Goal: Task Accomplishment & Management: Manage account settings

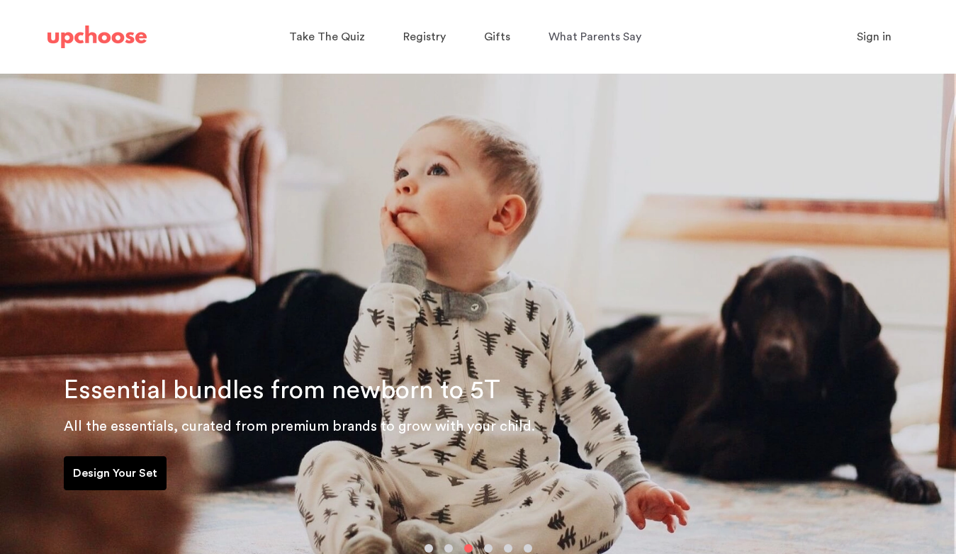
click at [869, 42] on span "Sign in" at bounding box center [873, 36] width 35 height 11
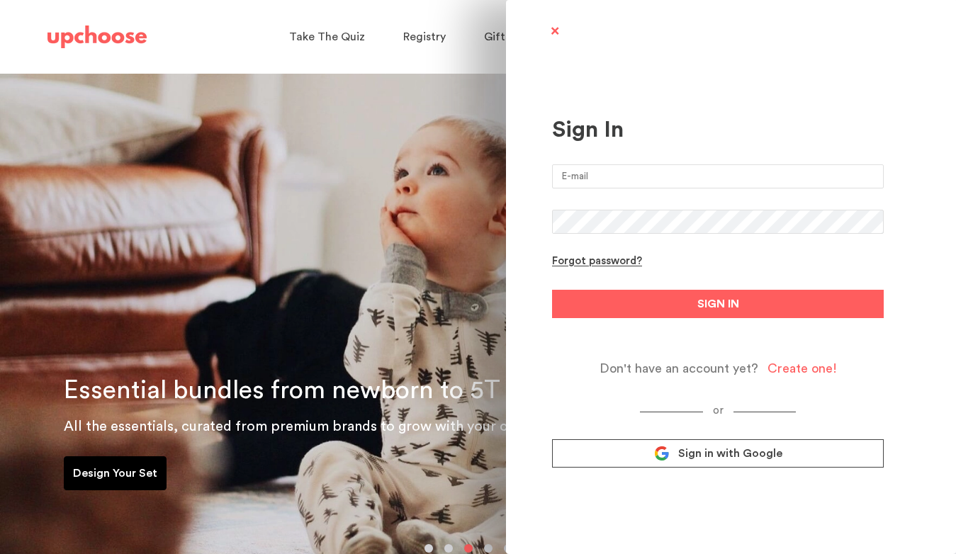
click at [697, 175] on input "email" at bounding box center [718, 176] width 332 height 24
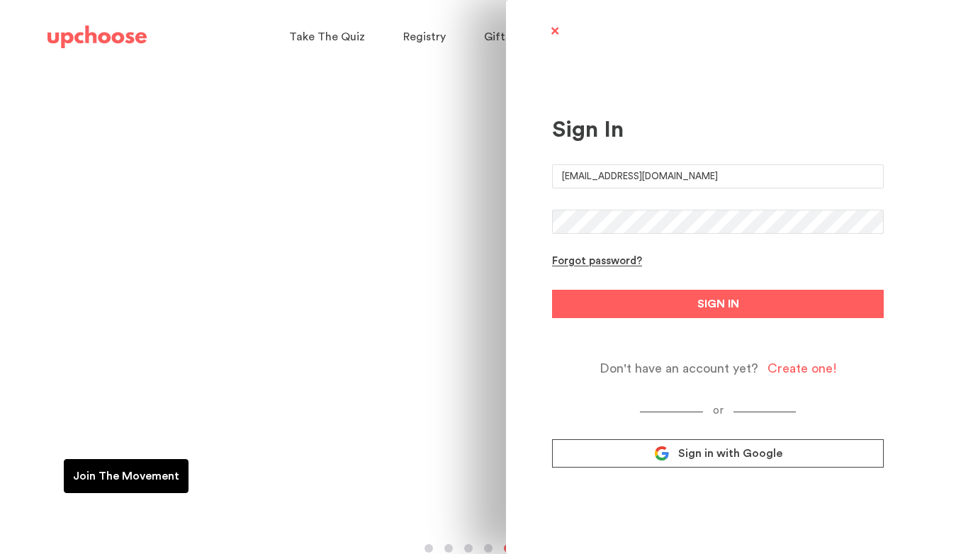
click at [552, 290] on button "SIGN IN" at bounding box center [718, 304] width 332 height 28
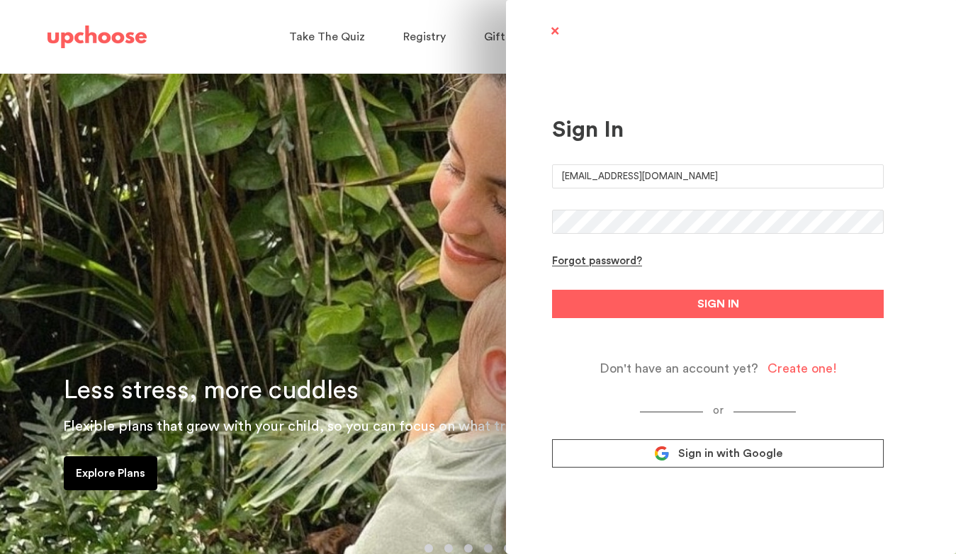
click at [552, 290] on button "SIGN IN" at bounding box center [718, 304] width 332 height 28
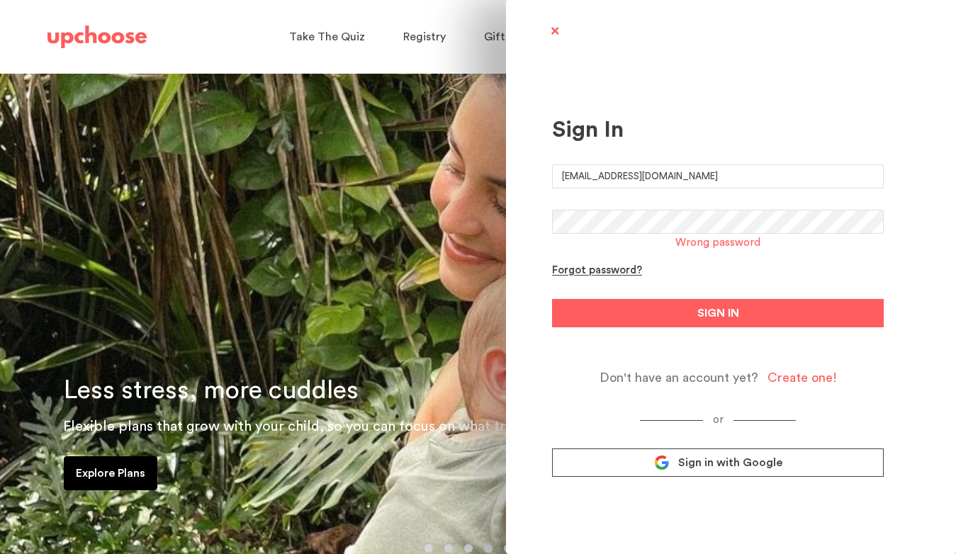
click at [719, 188] on form "danielarleyva@gmail.com Wrong password Forgot password? SIGN IN Don't have an a…" at bounding box center [718, 274] width 332 height 221
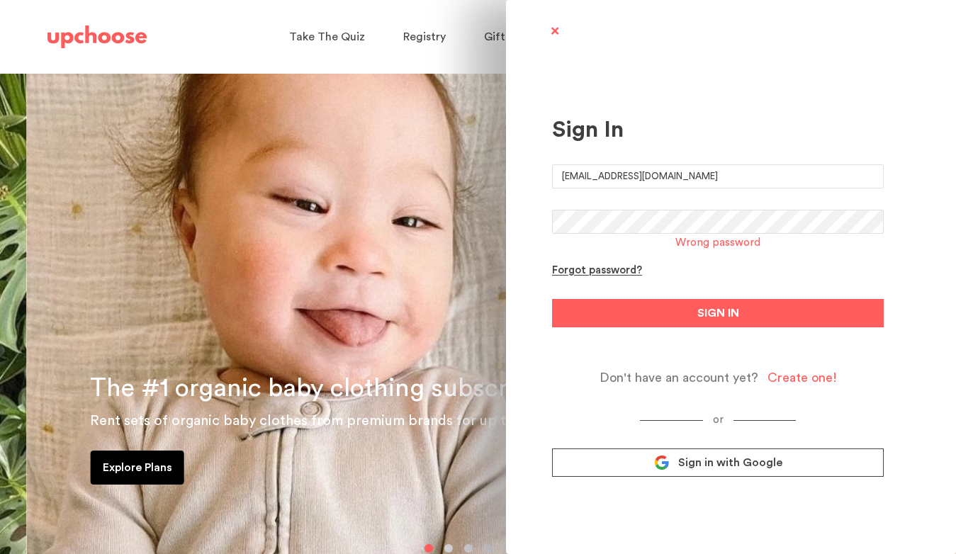
click at [715, 188] on input "danielarleyva@gmail.com" at bounding box center [718, 176] width 332 height 24
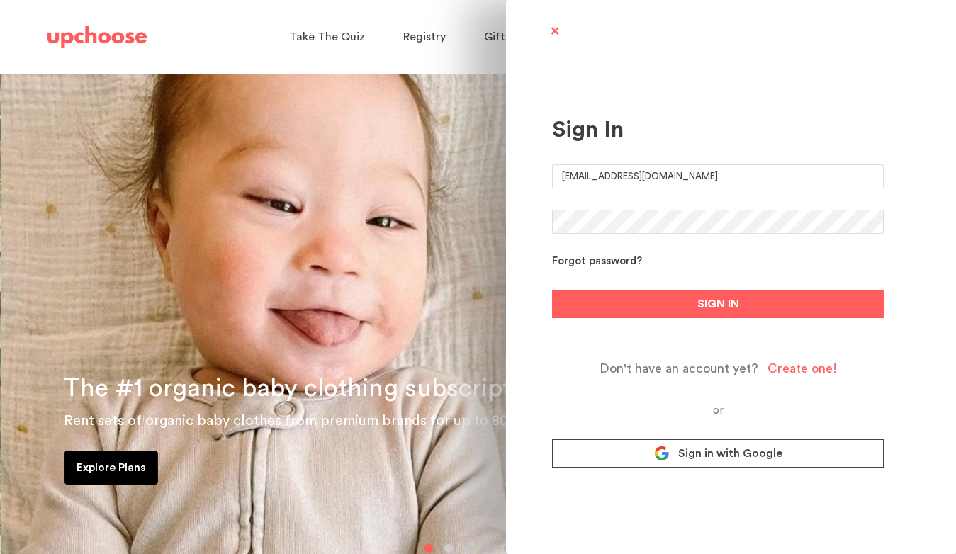
type input "danielarleyva@gmail.com"
click at [552, 290] on button "SIGN IN" at bounding box center [718, 304] width 332 height 28
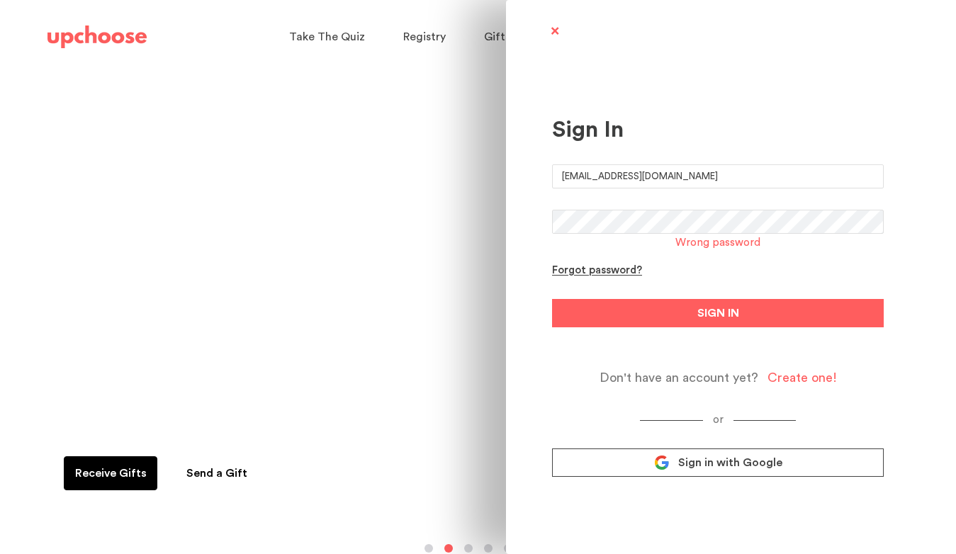
click at [704, 465] on span "Sign in with Google" at bounding box center [730, 462] width 104 height 14
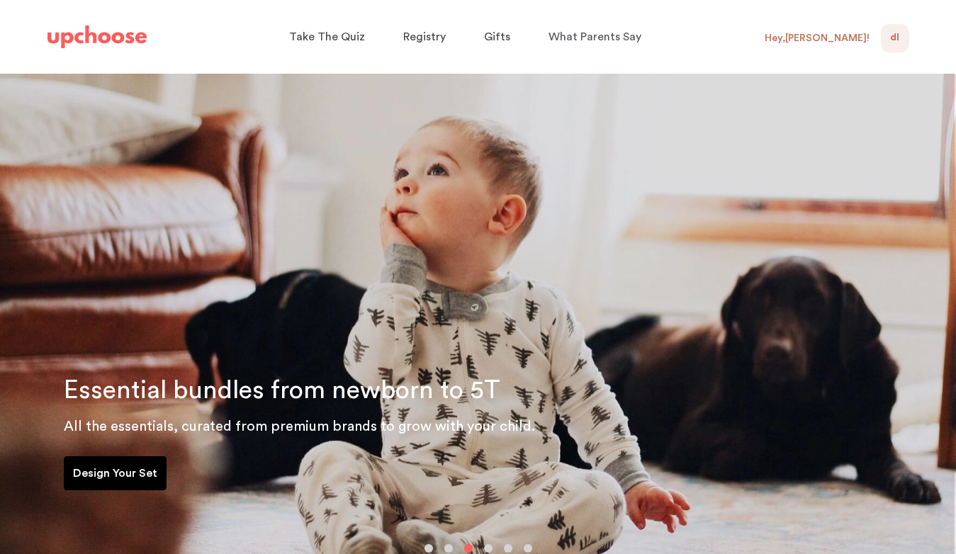
click at [844, 32] on div "Hey, Daniela !" at bounding box center [816, 38] width 105 height 13
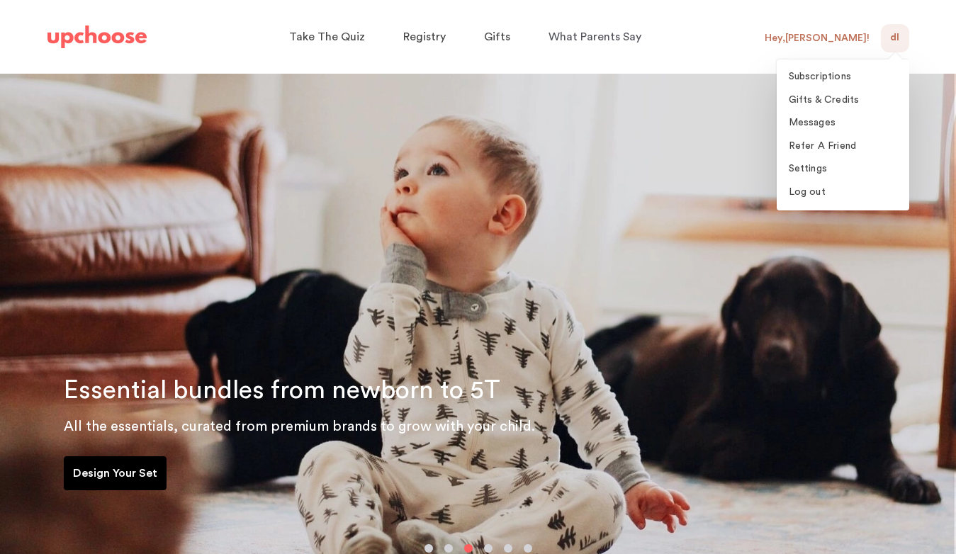
click at [844, 39] on div "Hey, Daniela !" at bounding box center [816, 38] width 105 height 13
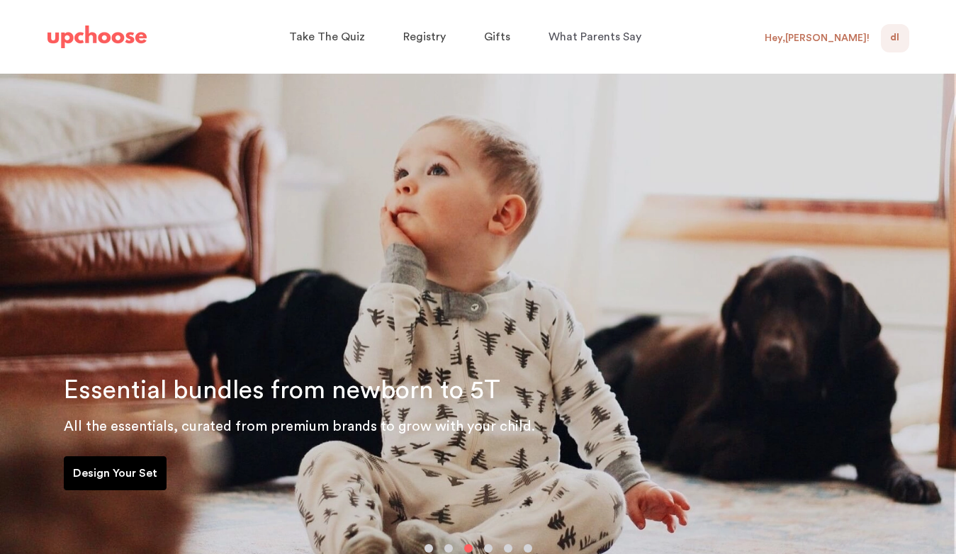
click at [838, 46] on div "Hey, Daniela !" at bounding box center [822, 38] width 116 height 28
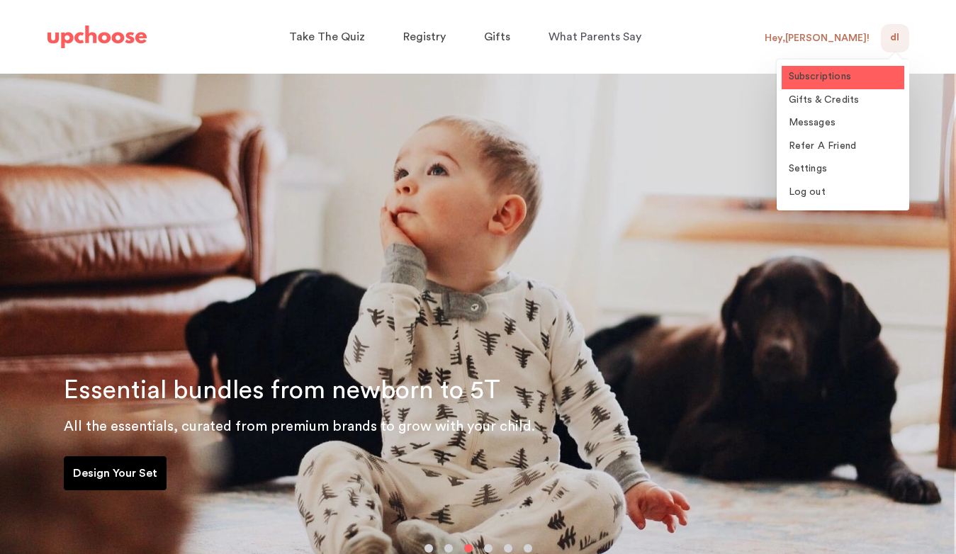
click at [832, 75] on span "Subscriptions" at bounding box center [819, 77] width 63 height 10
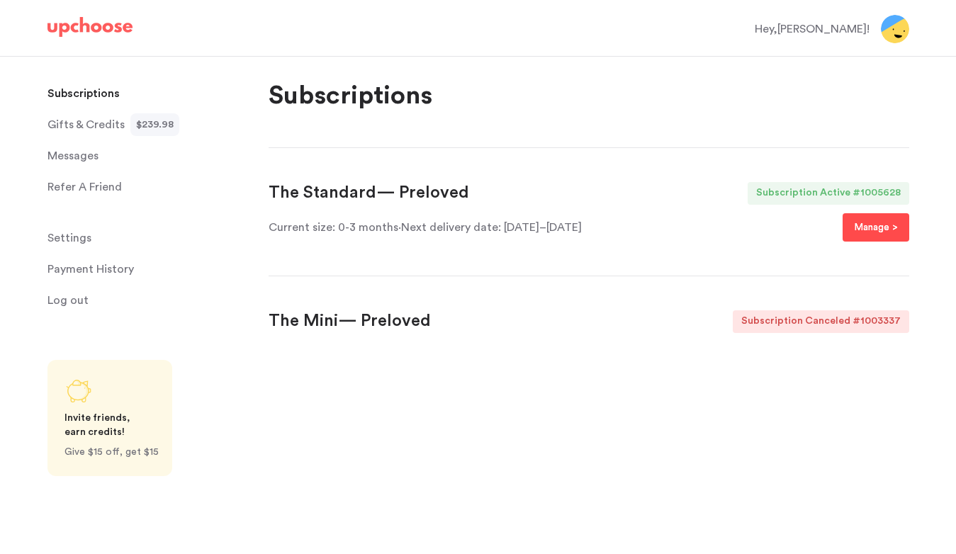
click at [877, 225] on p "Manage >" at bounding box center [876, 227] width 44 height 17
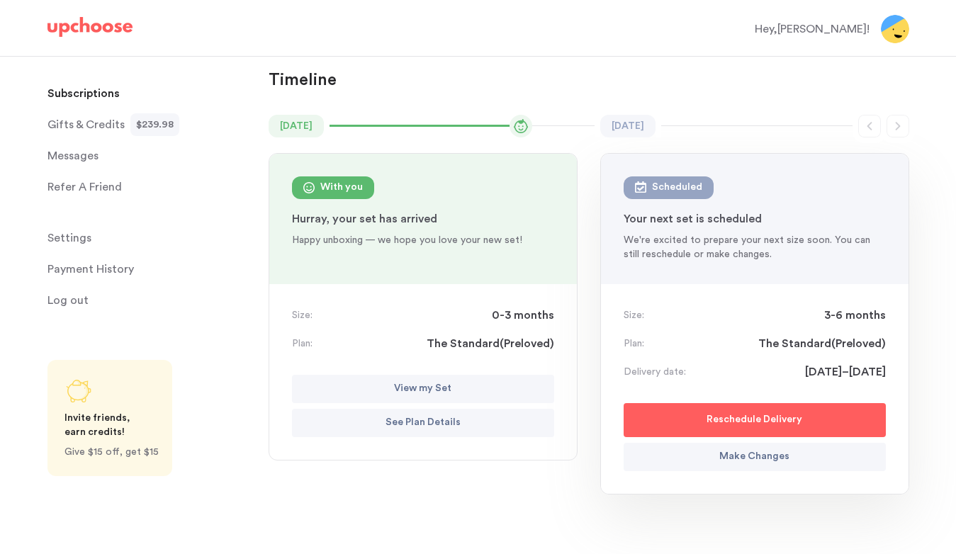
scroll to position [103, 0]
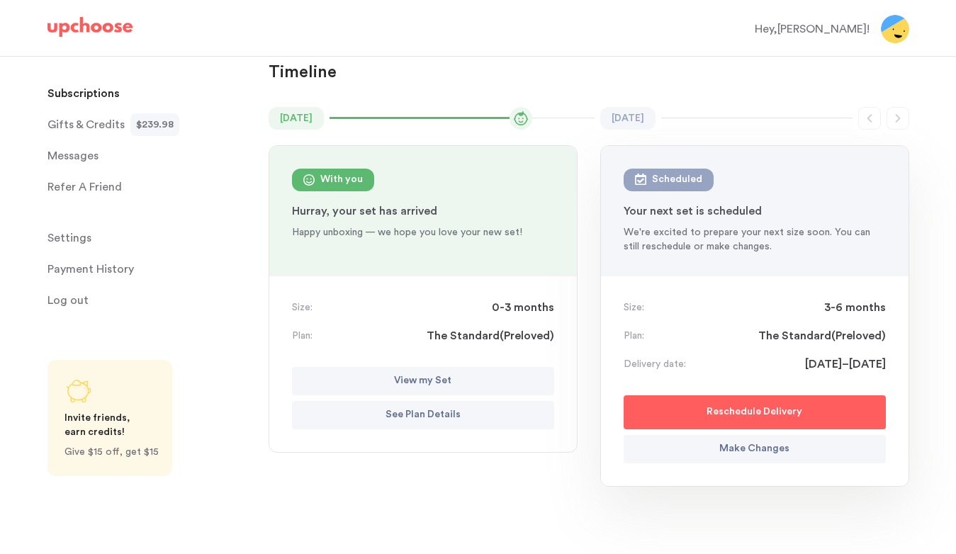
click at [476, 378] on button "View my Set" at bounding box center [423, 381] width 262 height 28
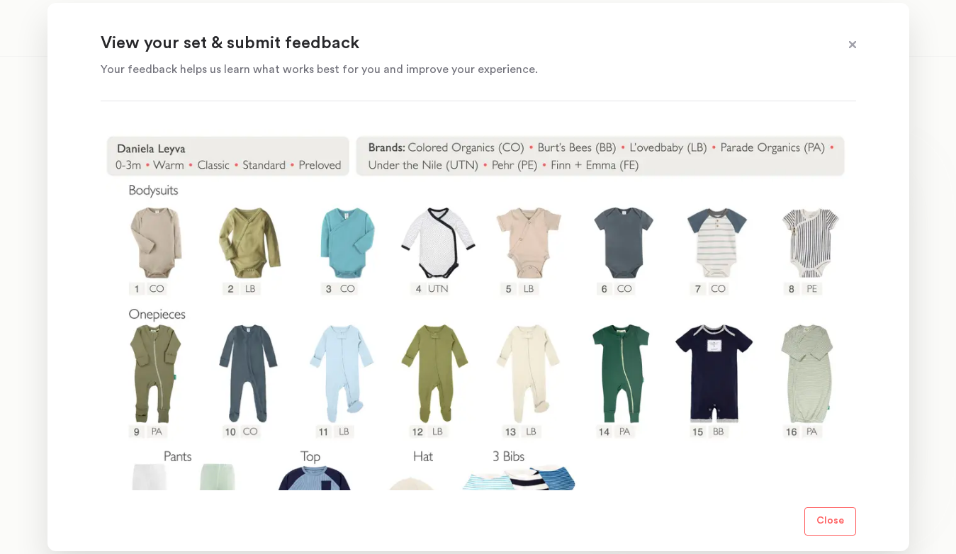
scroll to position [251, 0]
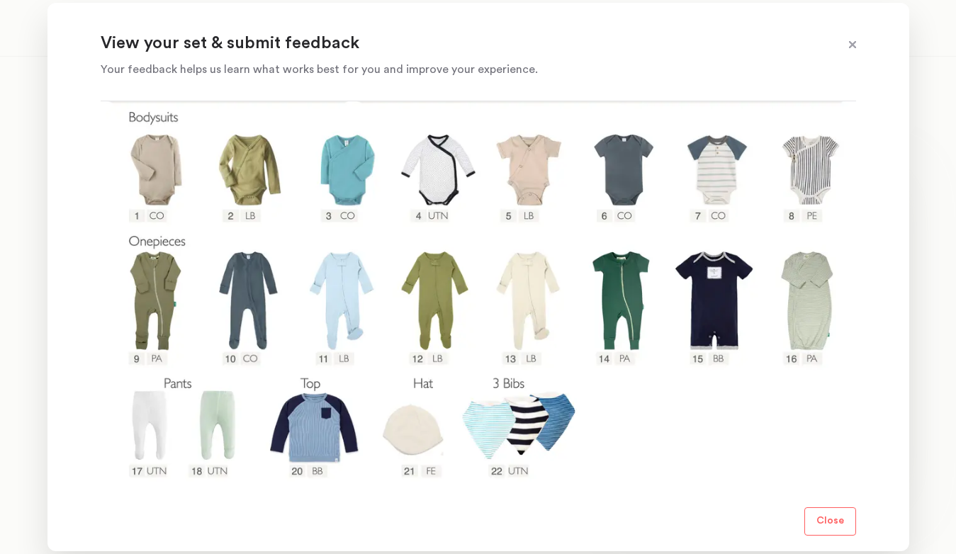
click at [849, 39] on span at bounding box center [852, 45] width 18 height 18
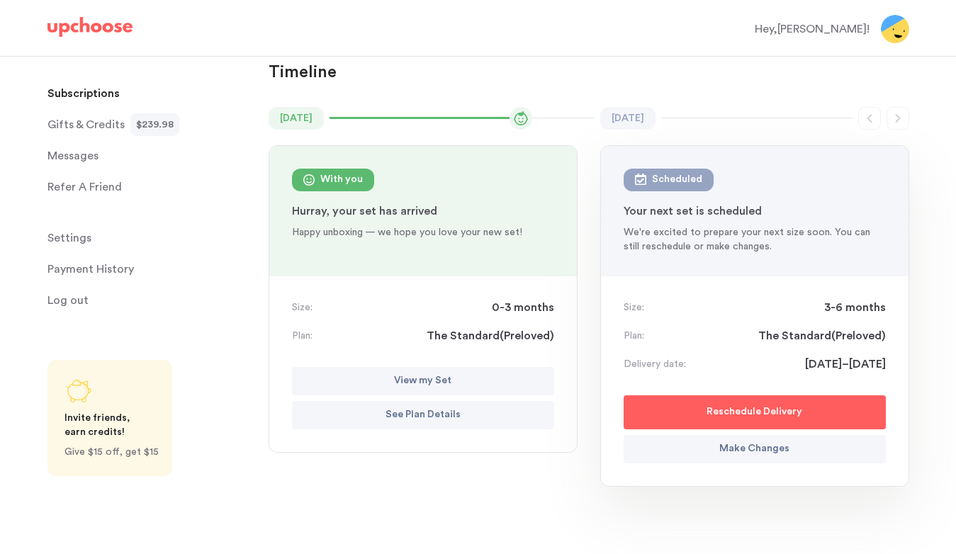
click at [766, 421] on button "Reschedule Delivery" at bounding box center [754, 412] width 262 height 34
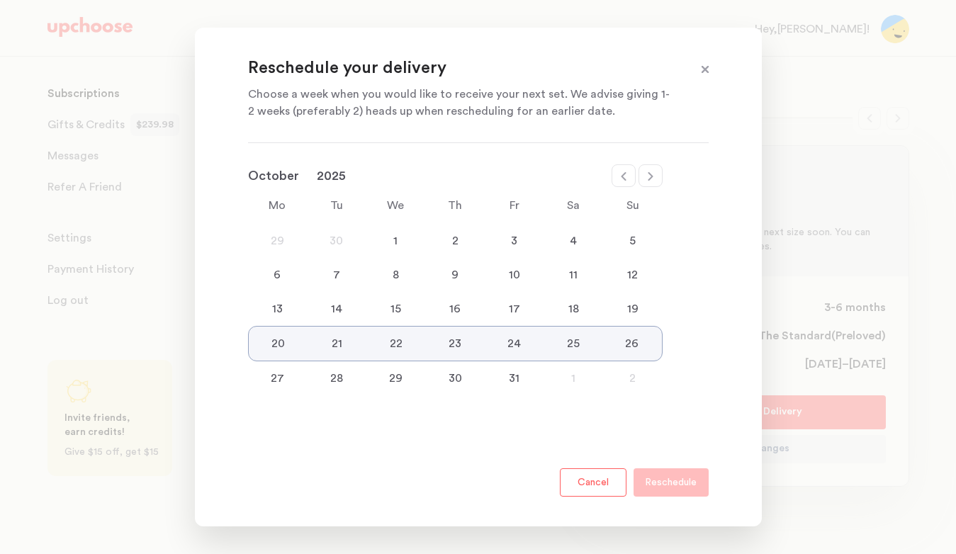
click at [616, 175] on div at bounding box center [623, 175] width 24 height 23
select select "September"
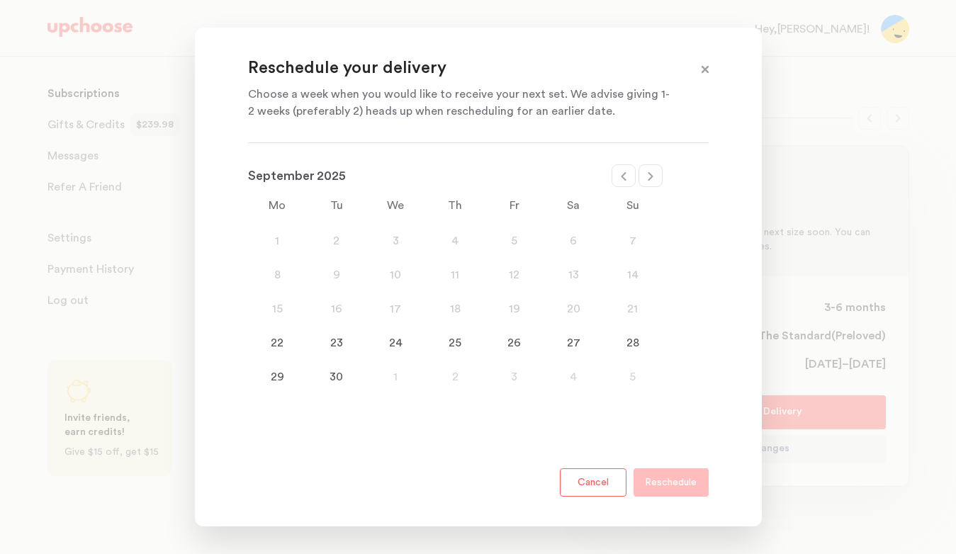
click at [280, 348] on div "22" at bounding box center [278, 342] width 60 height 17
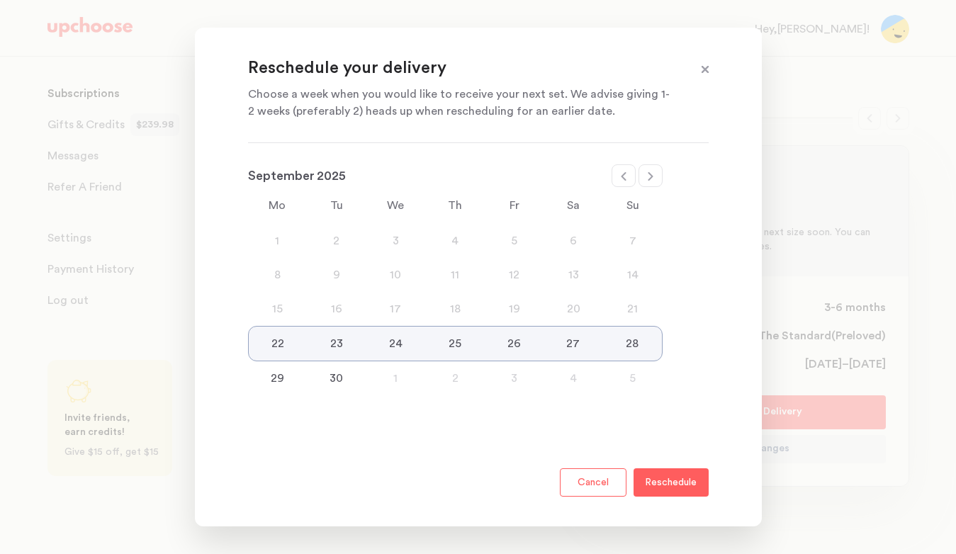
click at [279, 368] on div "29 30 1 2 3 4 5" at bounding box center [455, 378] width 414 height 34
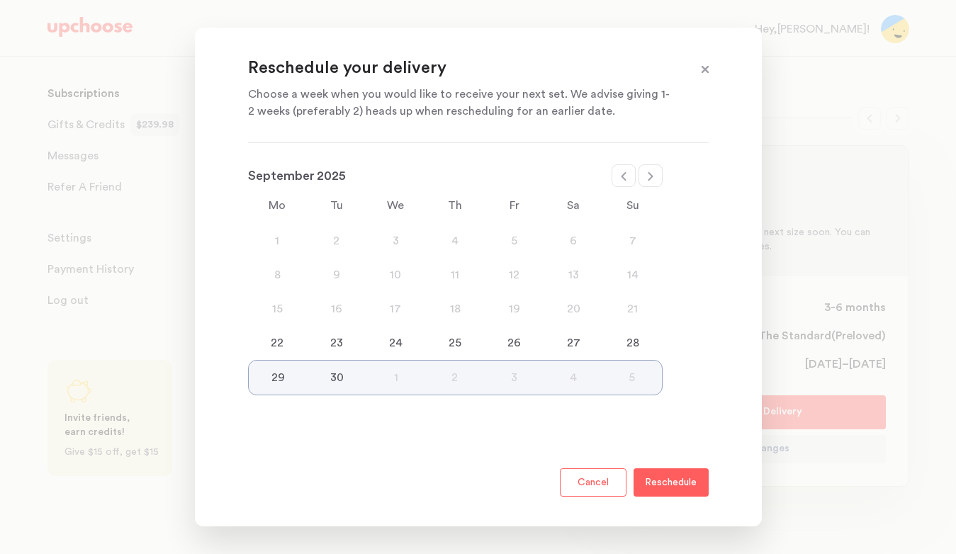
click at [284, 346] on div "22" at bounding box center [278, 342] width 60 height 17
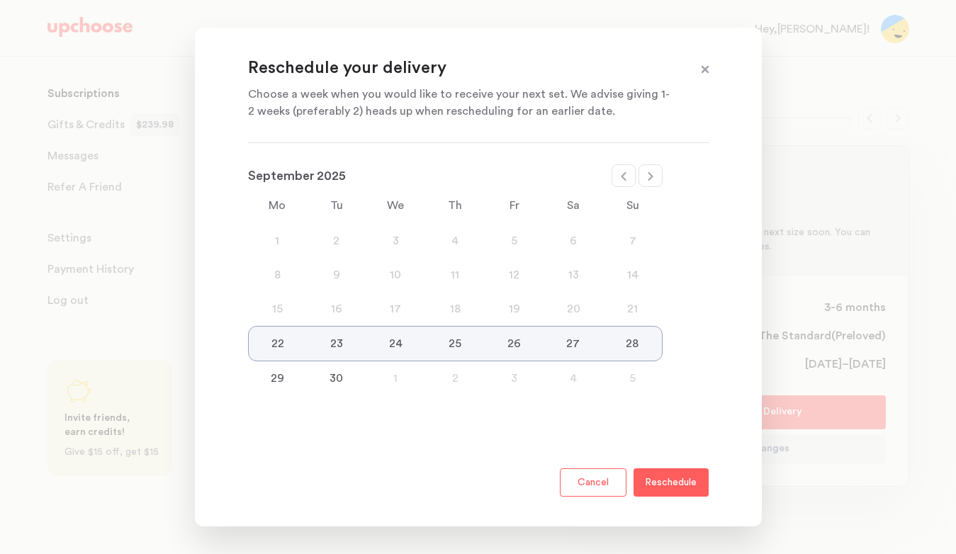
click at [684, 483] on p "Reschedule" at bounding box center [671, 482] width 52 height 17
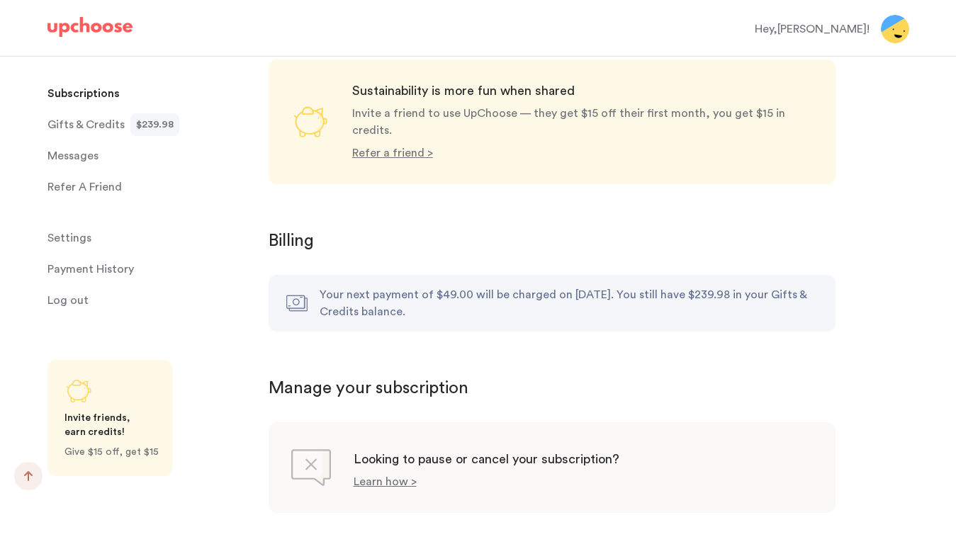
scroll to position [1295, 0]
